Goal: Information Seeking & Learning: Learn about a topic

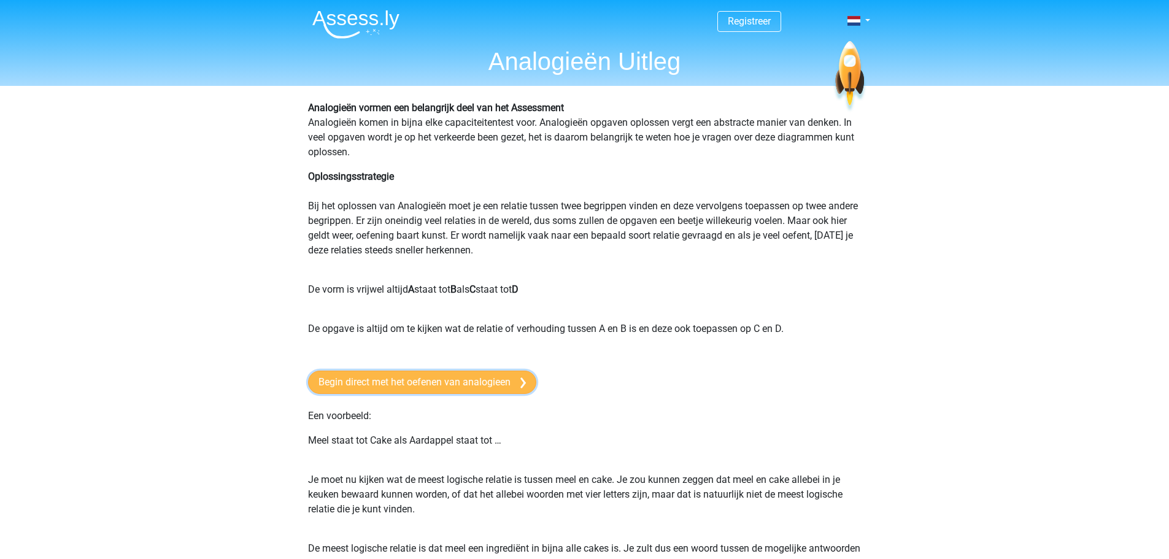
click at [452, 374] on link "Begin direct met het oefenen van analogieen" at bounding box center [422, 382] width 228 height 23
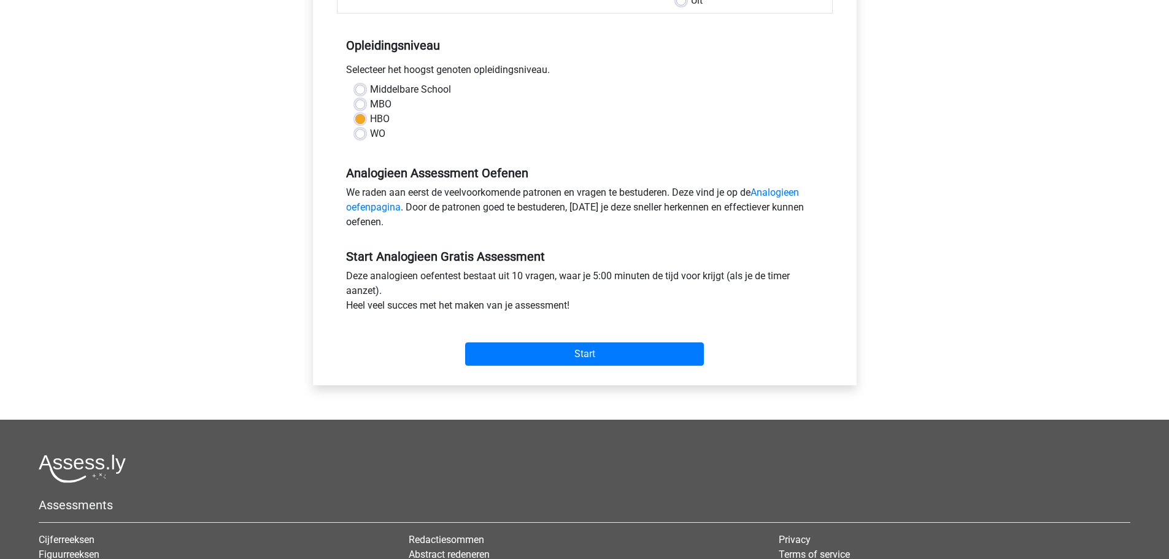
scroll to position [226, 0]
click at [564, 354] on input "Start" at bounding box center [584, 353] width 239 height 23
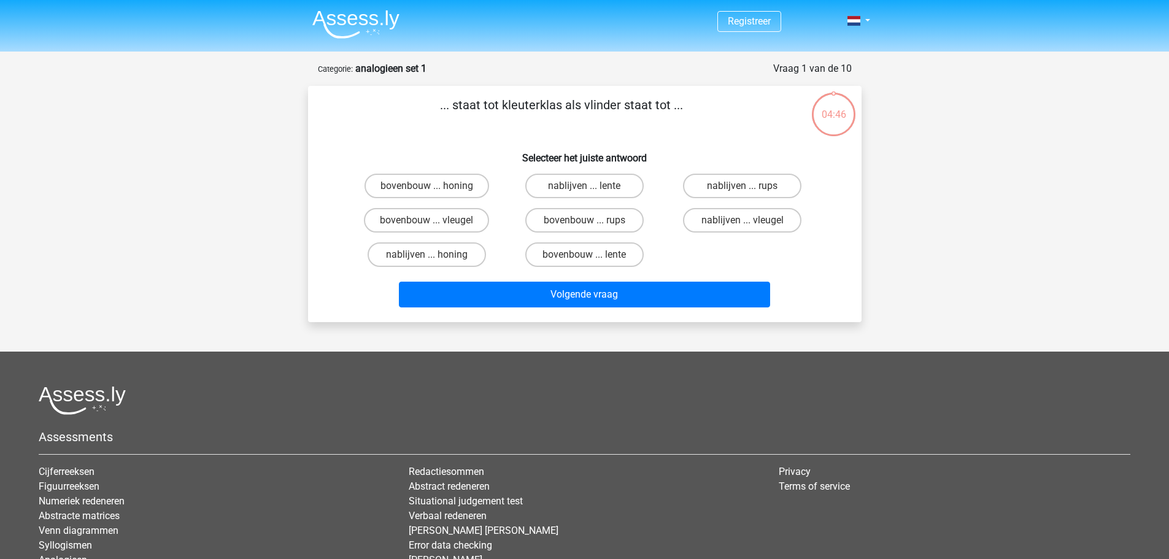
click at [585, 222] on input "bovenbouw ... rups" at bounding box center [588, 224] width 8 height 8
radio input "true"
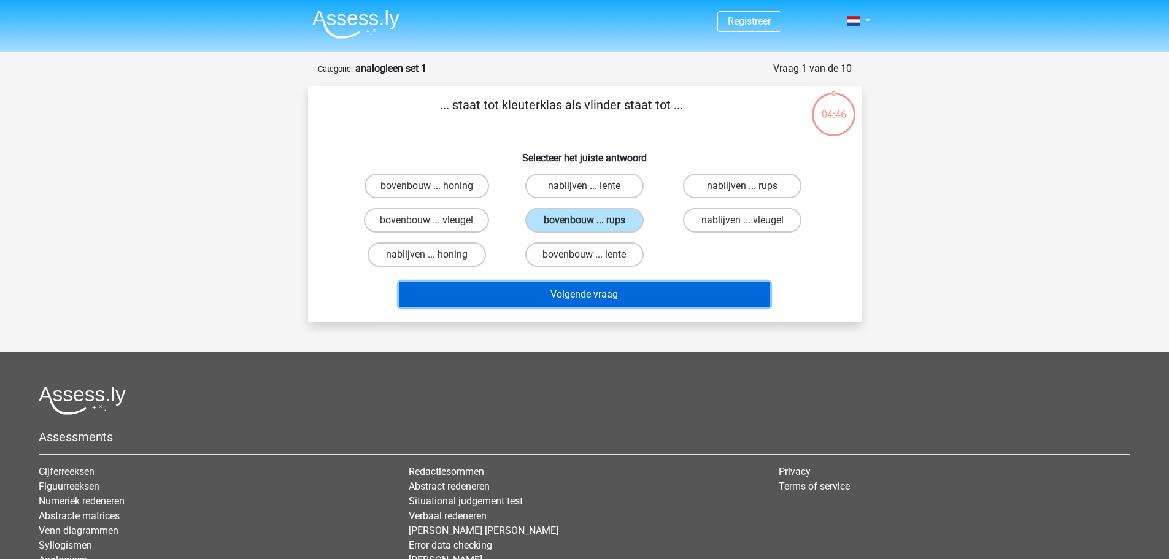
click at [613, 294] on button "Volgende vraag" at bounding box center [584, 295] width 371 height 26
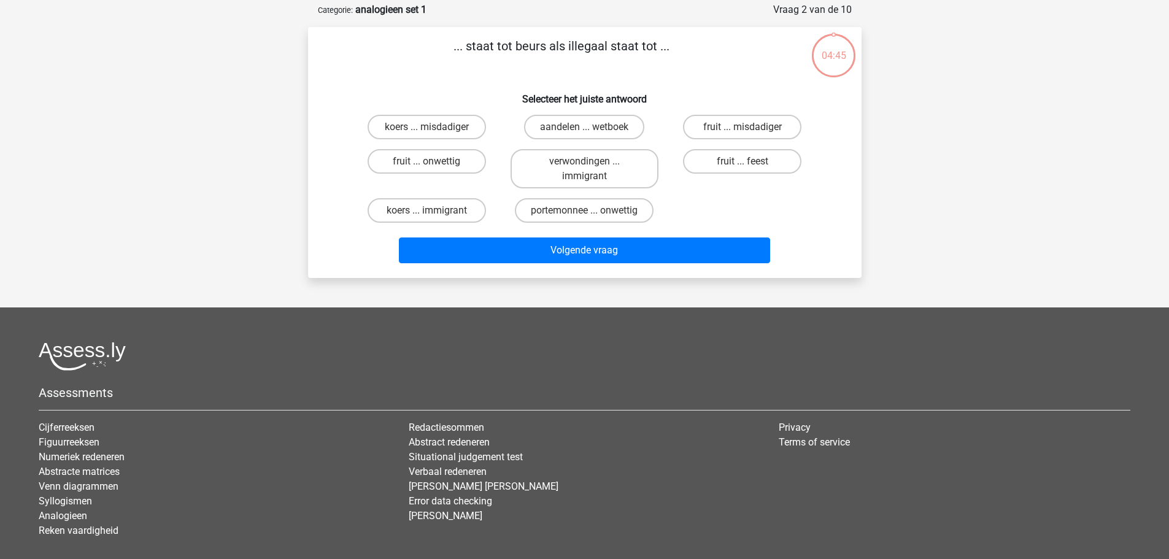
scroll to position [61, 0]
